Goal: Entertainment & Leisure: Consume media (video, audio)

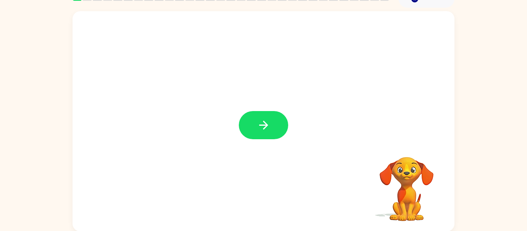
scroll to position [40, 0]
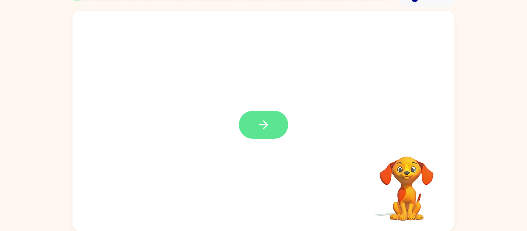
click at [258, 128] on icon "button" at bounding box center [263, 124] width 13 height 13
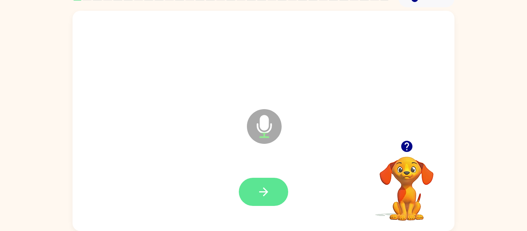
click at [266, 189] on icon "button" at bounding box center [263, 191] width 13 height 13
click at [263, 191] on icon "button" at bounding box center [263, 191] width 9 height 9
click at [268, 197] on icon "button" at bounding box center [263, 191] width 13 height 13
click at [269, 190] on icon "button" at bounding box center [263, 191] width 13 height 13
click at [256, 203] on button "button" at bounding box center [263, 192] width 49 height 28
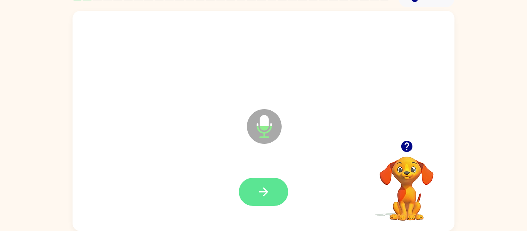
click at [266, 192] on icon "button" at bounding box center [263, 191] width 9 height 9
click at [261, 195] on icon "button" at bounding box center [263, 191] width 13 height 13
click at [254, 192] on button "button" at bounding box center [263, 192] width 49 height 28
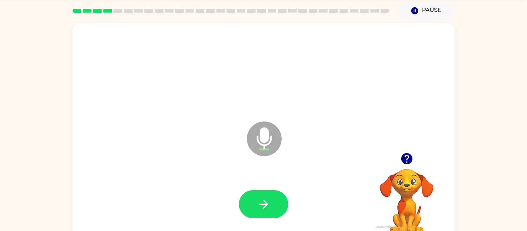
scroll to position [26, 0]
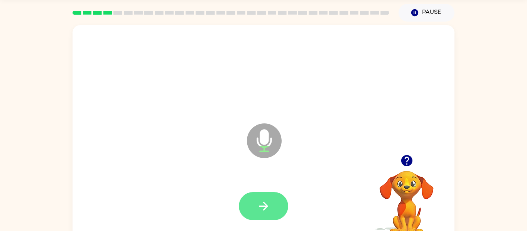
click at [268, 211] on icon "button" at bounding box center [263, 205] width 13 height 13
click at [263, 203] on icon "button" at bounding box center [263, 206] width 9 height 9
click at [242, 199] on button "button" at bounding box center [263, 206] width 49 height 28
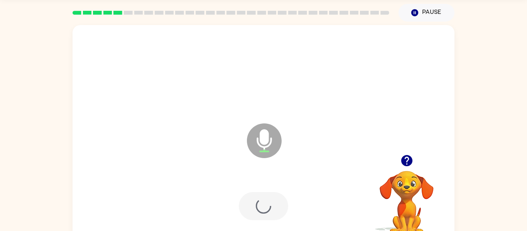
click at [261, 210] on div at bounding box center [263, 206] width 49 height 28
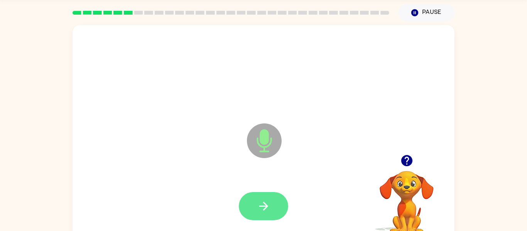
click at [251, 219] on button "button" at bounding box center [263, 206] width 49 height 28
click at [266, 207] on icon "button" at bounding box center [263, 206] width 9 height 9
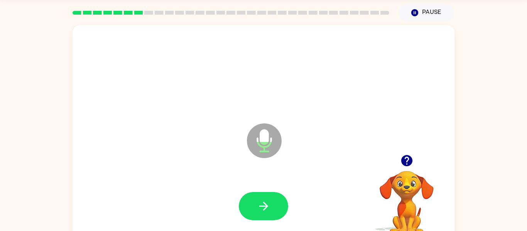
click at [414, 158] on button "button" at bounding box center [407, 161] width 20 height 20
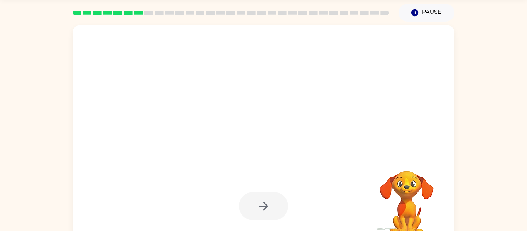
scroll to position [40, 0]
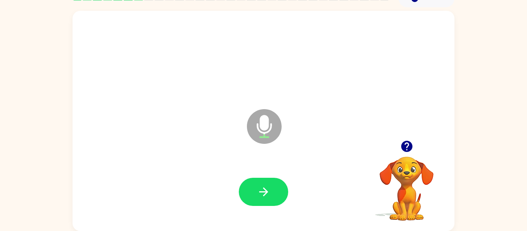
click at [414, 147] on button "button" at bounding box center [407, 146] width 20 height 20
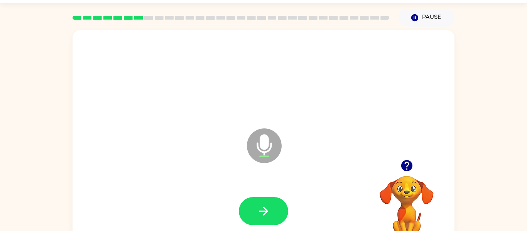
scroll to position [20, 0]
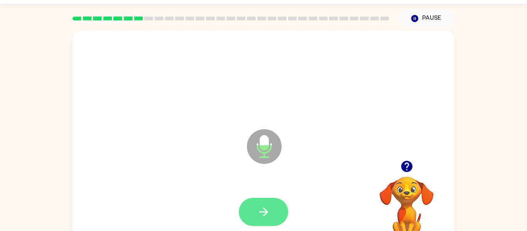
click at [257, 211] on icon "button" at bounding box center [263, 211] width 13 height 13
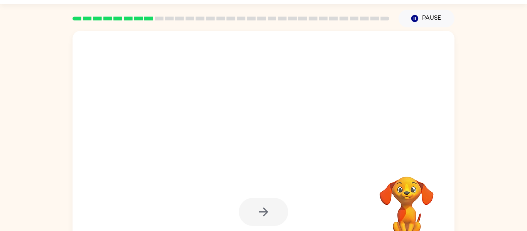
scroll to position [40, 0]
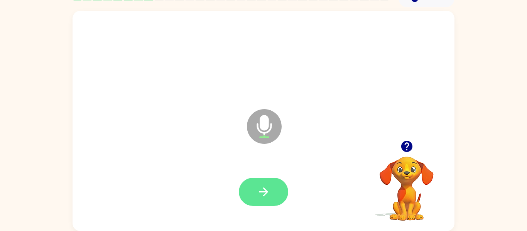
click at [266, 192] on icon "button" at bounding box center [263, 191] width 9 height 9
click at [244, 184] on button "button" at bounding box center [263, 192] width 49 height 28
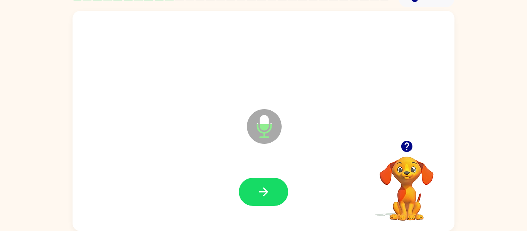
click at [410, 154] on button "button" at bounding box center [407, 146] width 20 height 20
click at [407, 147] on icon "button" at bounding box center [406, 146] width 13 height 13
click at [402, 150] on video "Your browser must support playing .mp4 files to use Literably. Please try using…" at bounding box center [406, 183] width 77 height 77
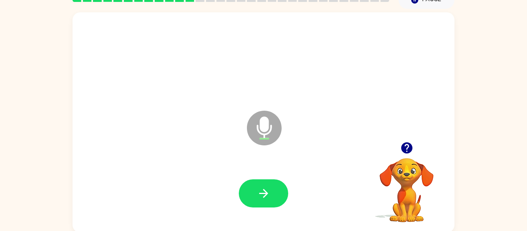
scroll to position [37, 0]
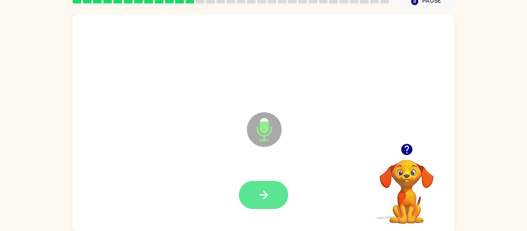
click at [279, 190] on button "button" at bounding box center [263, 195] width 49 height 28
click at [264, 200] on icon "button" at bounding box center [263, 194] width 13 height 13
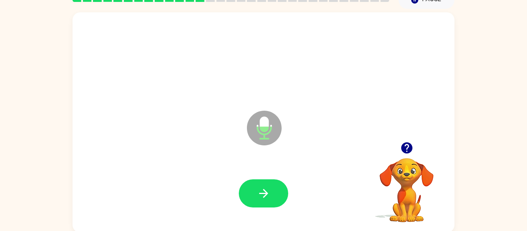
scroll to position [40, 0]
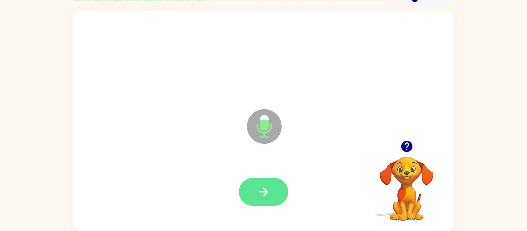
click at [266, 195] on icon "button" at bounding box center [263, 191] width 13 height 13
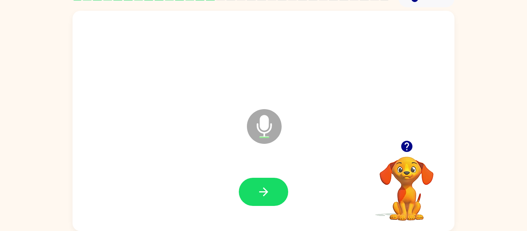
click at [402, 144] on icon "button" at bounding box center [406, 146] width 11 height 11
click at [264, 183] on button "button" at bounding box center [263, 192] width 49 height 28
click at [410, 150] on icon "button" at bounding box center [406, 146] width 11 height 11
click at [264, 190] on icon "button" at bounding box center [263, 191] width 13 height 13
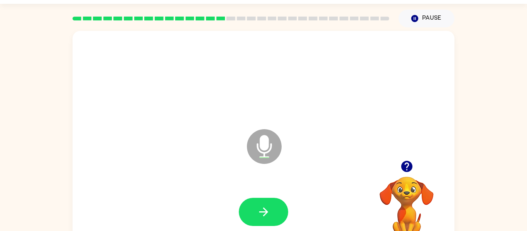
scroll to position [20, 0]
click at [404, 167] on icon "button" at bounding box center [406, 166] width 11 height 11
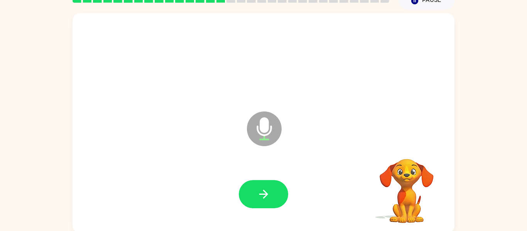
scroll to position [40, 0]
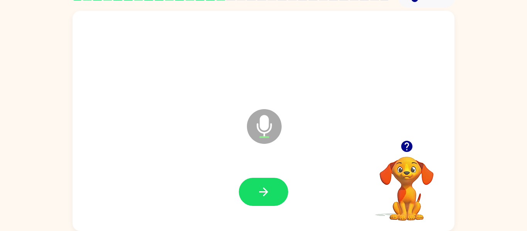
click at [411, 146] on icon "button" at bounding box center [406, 146] width 11 height 11
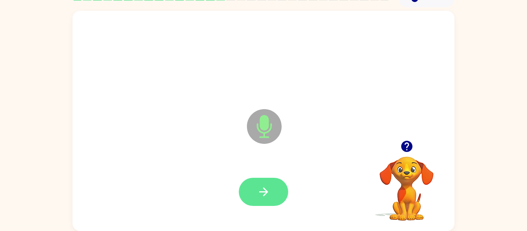
click at [275, 192] on button "button" at bounding box center [263, 192] width 49 height 28
click at [408, 149] on icon "button" at bounding box center [406, 146] width 11 height 11
click at [269, 195] on icon "button" at bounding box center [263, 191] width 13 height 13
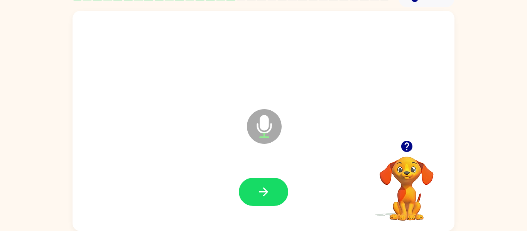
click at [411, 155] on button "button" at bounding box center [407, 146] width 20 height 20
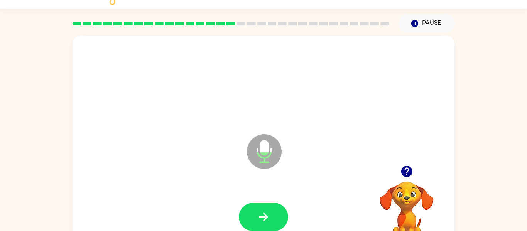
scroll to position [13, 0]
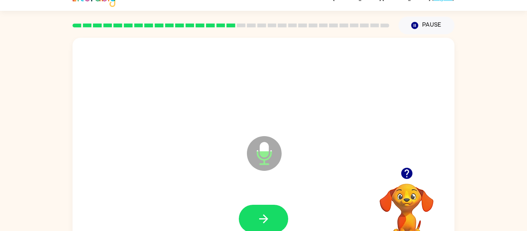
click at [402, 178] on icon "button" at bounding box center [406, 173] width 13 height 13
click at [265, 216] on icon "button" at bounding box center [263, 218] width 9 height 9
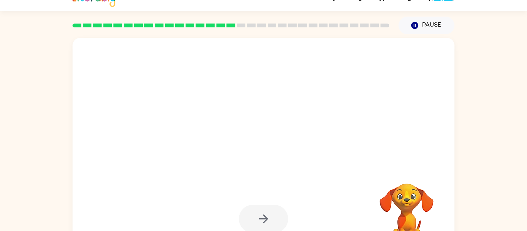
click at [316, 103] on div at bounding box center [263, 84] width 366 height 63
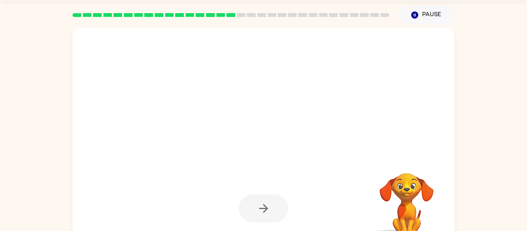
scroll to position [40, 0]
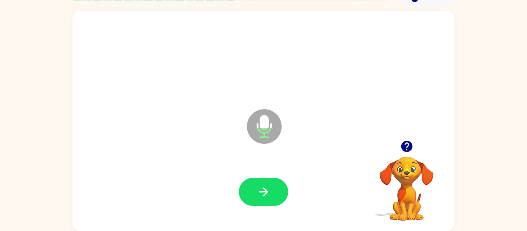
click at [403, 150] on icon "button" at bounding box center [406, 146] width 11 height 11
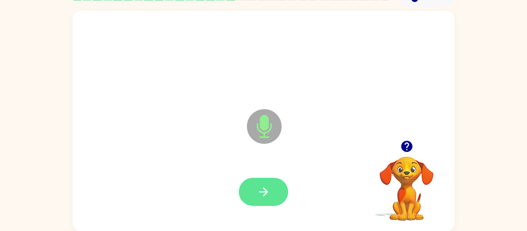
click at [270, 195] on button "button" at bounding box center [263, 192] width 49 height 28
click at [261, 192] on icon "button" at bounding box center [263, 191] width 13 height 13
click at [271, 202] on button "button" at bounding box center [263, 192] width 49 height 28
click at [255, 188] on button "button" at bounding box center [263, 192] width 49 height 28
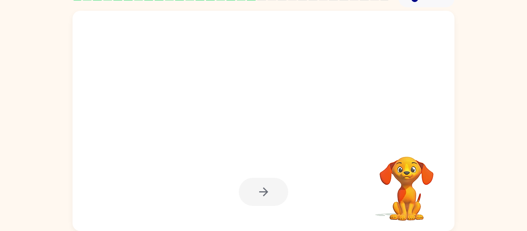
click at [410, 192] on video "Your browser must support playing .mp4 files to use Literably. Please try using…" at bounding box center [406, 183] width 77 height 77
click at [413, 195] on video "Your browser must support playing .mp4 files to use Literably. Please try using…" at bounding box center [406, 183] width 77 height 77
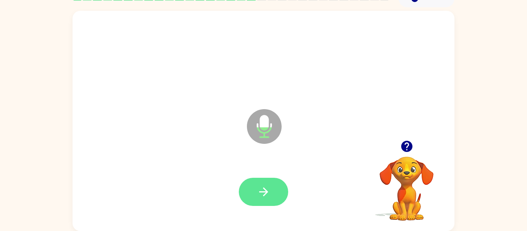
click at [269, 190] on icon "button" at bounding box center [263, 191] width 13 height 13
click at [269, 189] on icon "button" at bounding box center [263, 191] width 13 height 13
click at [408, 142] on icon "button" at bounding box center [406, 146] width 11 height 11
click at [411, 146] on icon "button" at bounding box center [406, 146] width 11 height 11
click at [266, 192] on icon "button" at bounding box center [263, 191] width 9 height 9
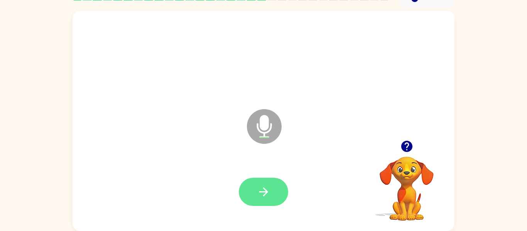
click at [280, 190] on button "button" at bounding box center [263, 192] width 49 height 28
click at [268, 192] on icon "button" at bounding box center [263, 191] width 13 height 13
click at [262, 185] on icon "button" at bounding box center [263, 191] width 13 height 13
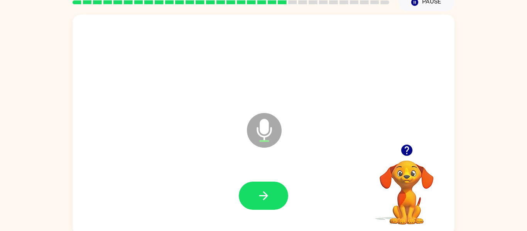
scroll to position [34, 0]
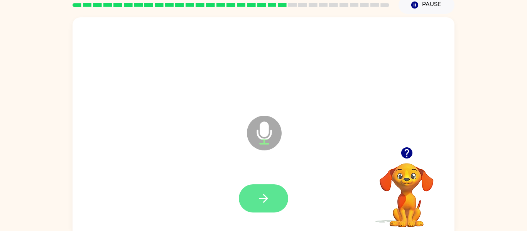
click at [264, 203] on icon "button" at bounding box center [263, 198] width 13 height 13
click at [263, 189] on button "button" at bounding box center [263, 198] width 49 height 28
click at [262, 188] on button "button" at bounding box center [263, 198] width 49 height 28
click at [274, 190] on button "button" at bounding box center [263, 198] width 49 height 28
click at [263, 199] on icon "button" at bounding box center [263, 198] width 13 height 13
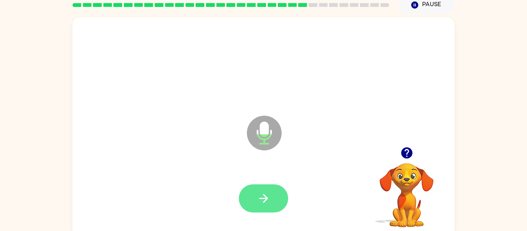
click at [262, 195] on icon "button" at bounding box center [263, 198] width 13 height 13
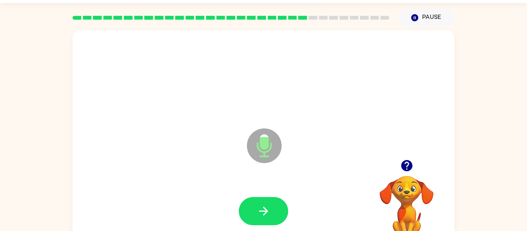
scroll to position [0, 0]
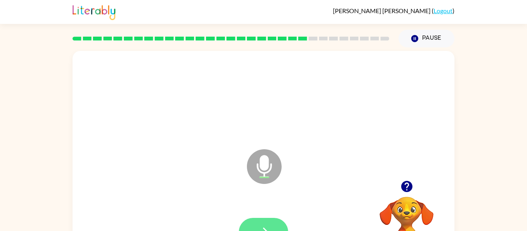
click at [260, 220] on button "button" at bounding box center [263, 232] width 49 height 28
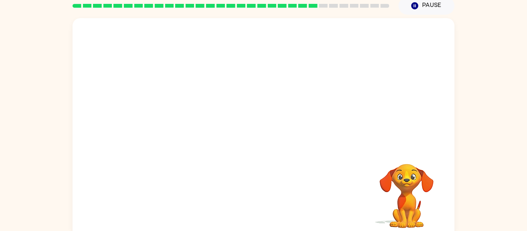
scroll to position [37, 0]
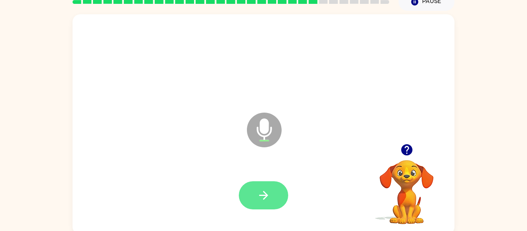
click at [268, 190] on icon "button" at bounding box center [263, 195] width 13 height 13
click at [260, 194] on icon "button" at bounding box center [263, 195] width 13 height 13
click at [255, 191] on button "button" at bounding box center [263, 195] width 49 height 28
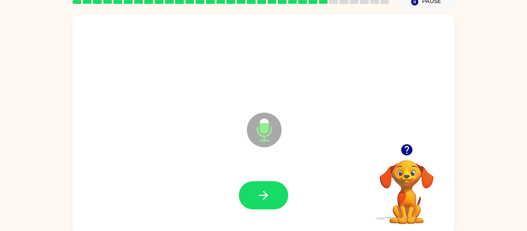
click at [406, 148] on icon "button" at bounding box center [406, 149] width 11 height 11
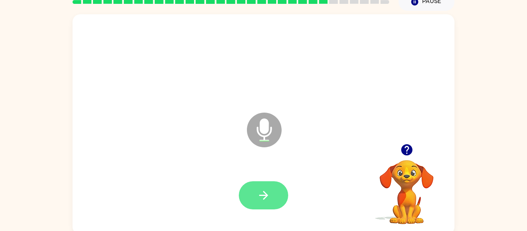
click at [275, 197] on button "button" at bounding box center [263, 195] width 49 height 28
click at [401, 150] on icon "button" at bounding box center [406, 149] width 13 height 13
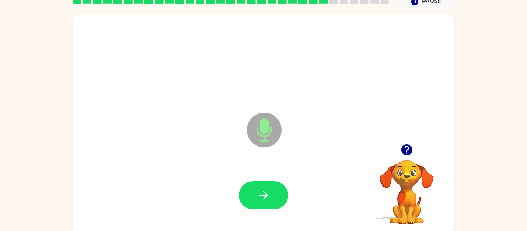
click at [405, 150] on icon "button" at bounding box center [406, 149] width 11 height 11
click at [409, 153] on icon "button" at bounding box center [406, 149] width 11 height 11
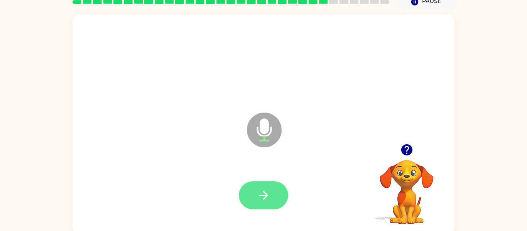
click at [249, 199] on button "button" at bounding box center [263, 195] width 49 height 28
click at [255, 197] on button "button" at bounding box center [263, 195] width 49 height 28
click at [260, 191] on icon "button" at bounding box center [263, 195] width 13 height 13
click at [279, 197] on button "button" at bounding box center [263, 195] width 49 height 28
click at [267, 196] on icon "button" at bounding box center [263, 195] width 9 height 9
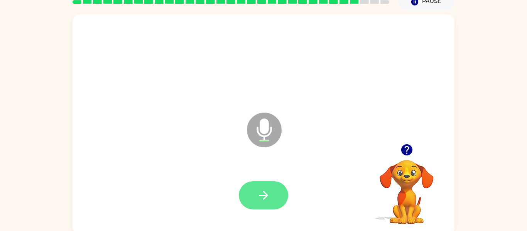
click at [262, 195] on icon "button" at bounding box center [263, 195] width 9 height 9
click at [264, 199] on icon "button" at bounding box center [263, 195] width 9 height 9
click at [267, 192] on icon "button" at bounding box center [263, 195] width 13 height 13
click at [264, 189] on icon "button" at bounding box center [263, 195] width 13 height 13
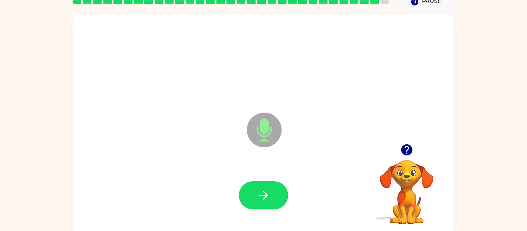
click at [406, 153] on icon "button" at bounding box center [406, 149] width 11 height 11
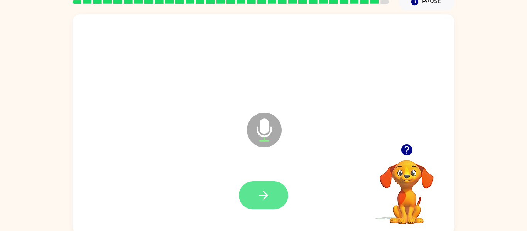
click at [271, 192] on button "button" at bounding box center [263, 195] width 49 height 28
click at [409, 145] on icon "button" at bounding box center [406, 149] width 11 height 11
click at [270, 190] on icon "button" at bounding box center [263, 195] width 13 height 13
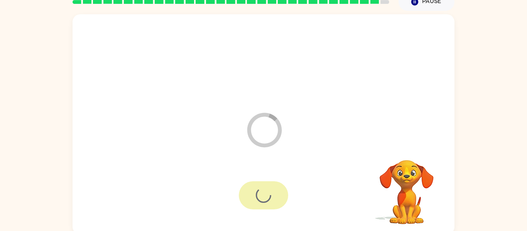
scroll to position [26, 0]
